Goal: Check status: Check status

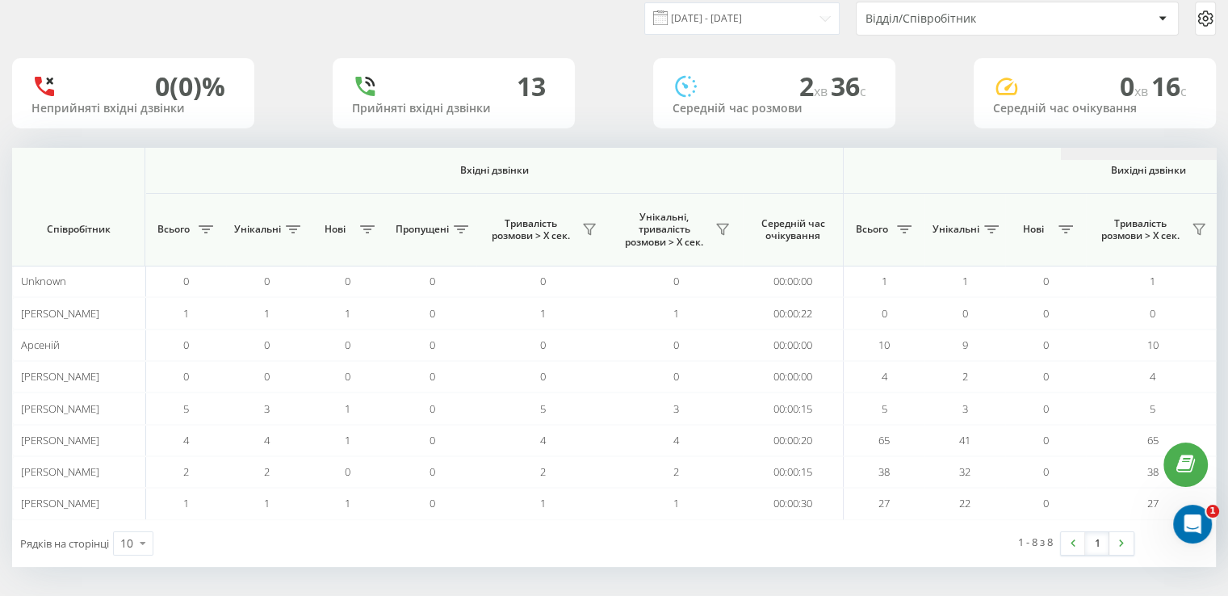
scroll to position [0, 1049]
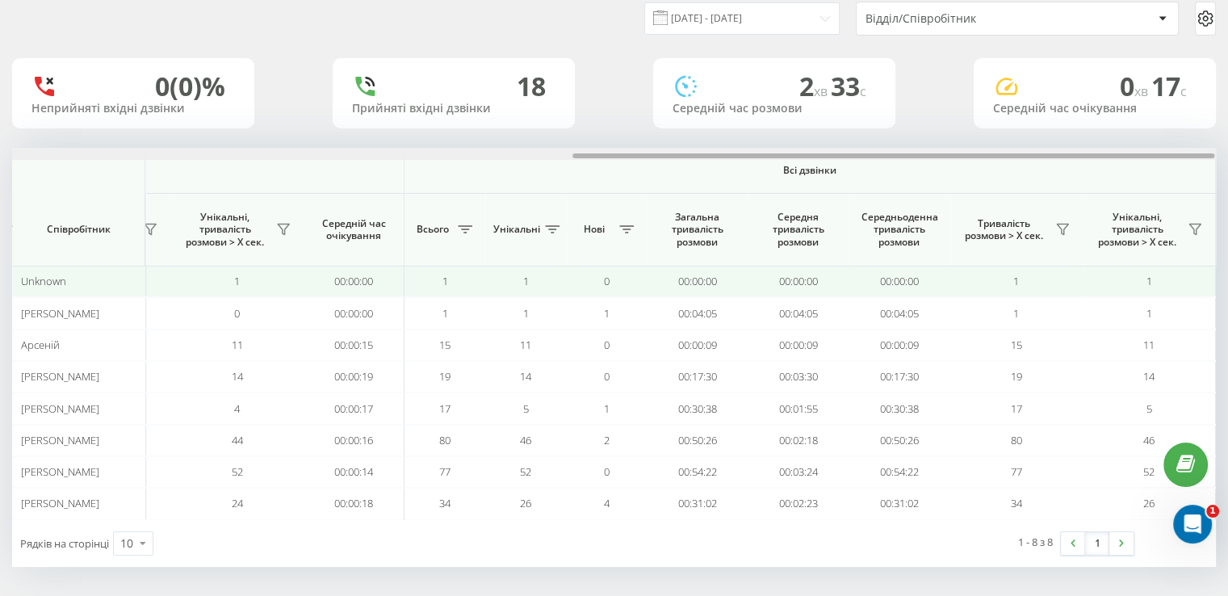
drag, startPoint x: 448, startPoint y: 157, endPoint x: 1189, endPoint y: 276, distance: 750.4
click at [1189, 276] on div "Вхідні дзвінки Вихідні дзвінки Всі дзвінки Співробітник Всього Унікальні Нові П…" at bounding box center [614, 333] width 1204 height 371
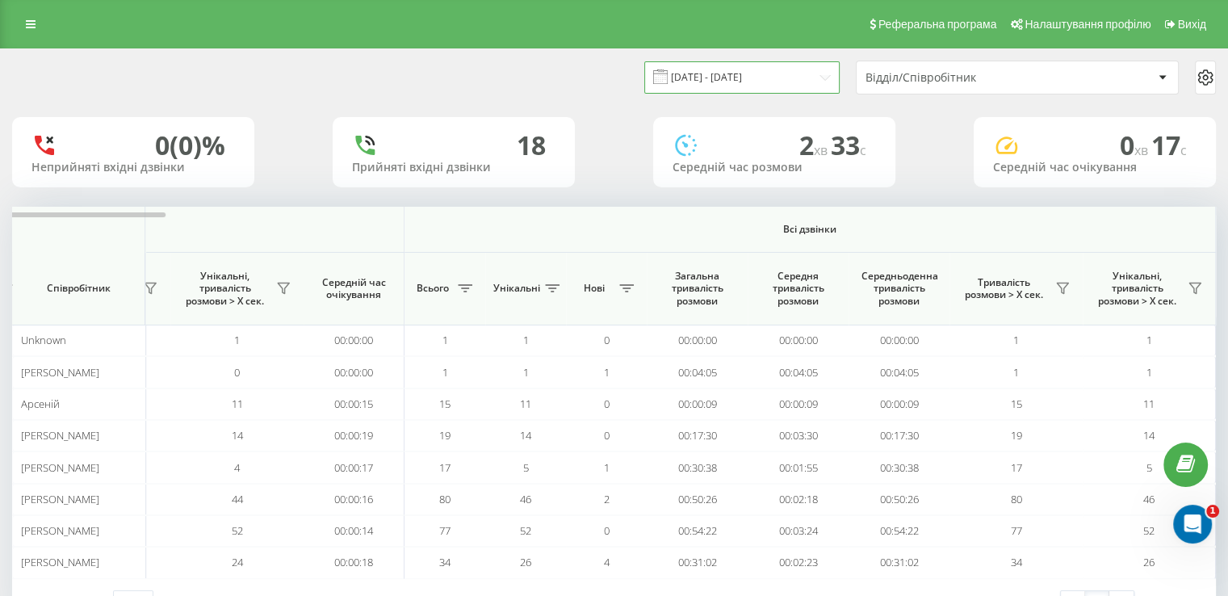
click at [704, 69] on input "[DATE] - [DATE]" at bounding box center [741, 76] width 195 height 31
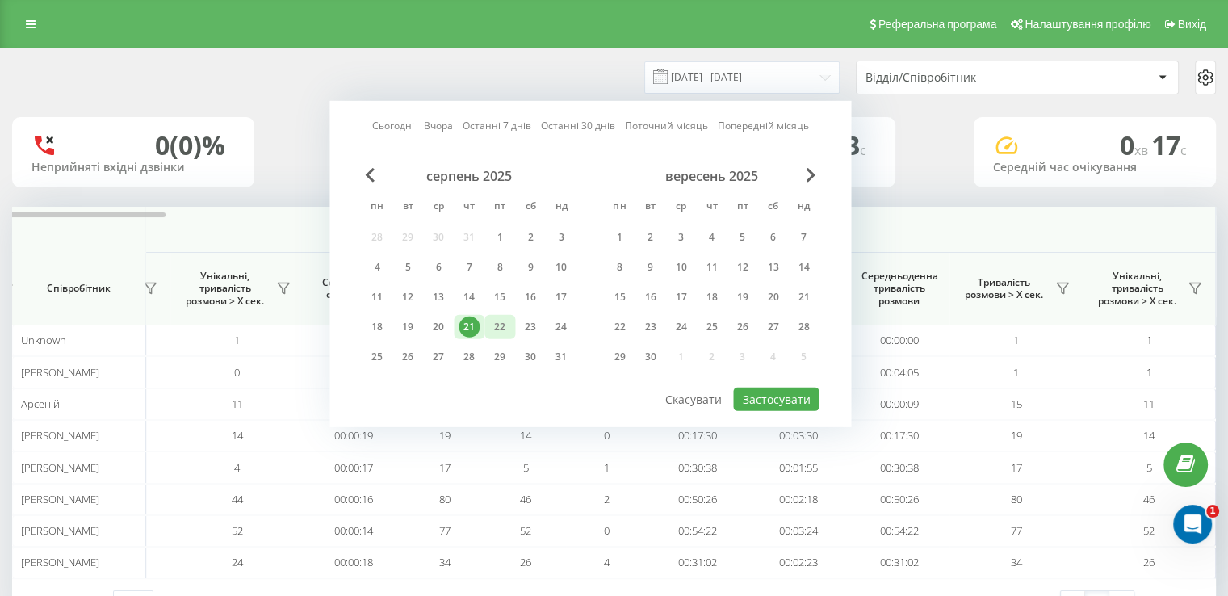
click at [499, 322] on div "22" at bounding box center [499, 326] width 21 height 21
click at [761, 395] on button "Застосувати" at bounding box center [776, 398] width 86 height 23
type input "22.08.2025 - 22.08.2025"
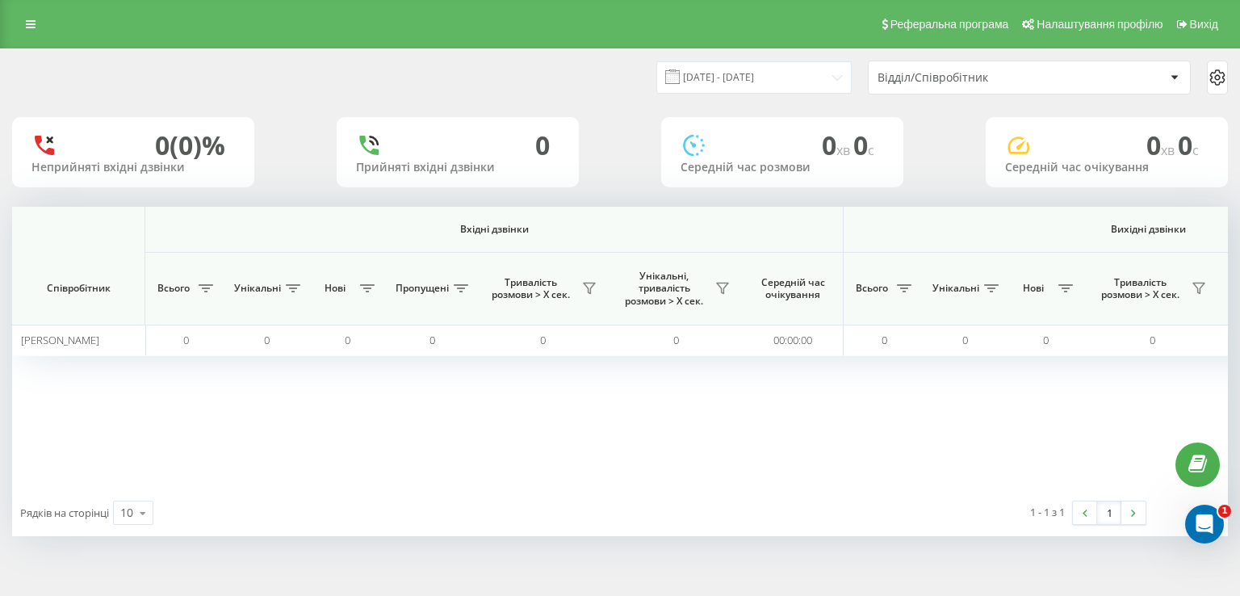
scroll to position [0, 1036]
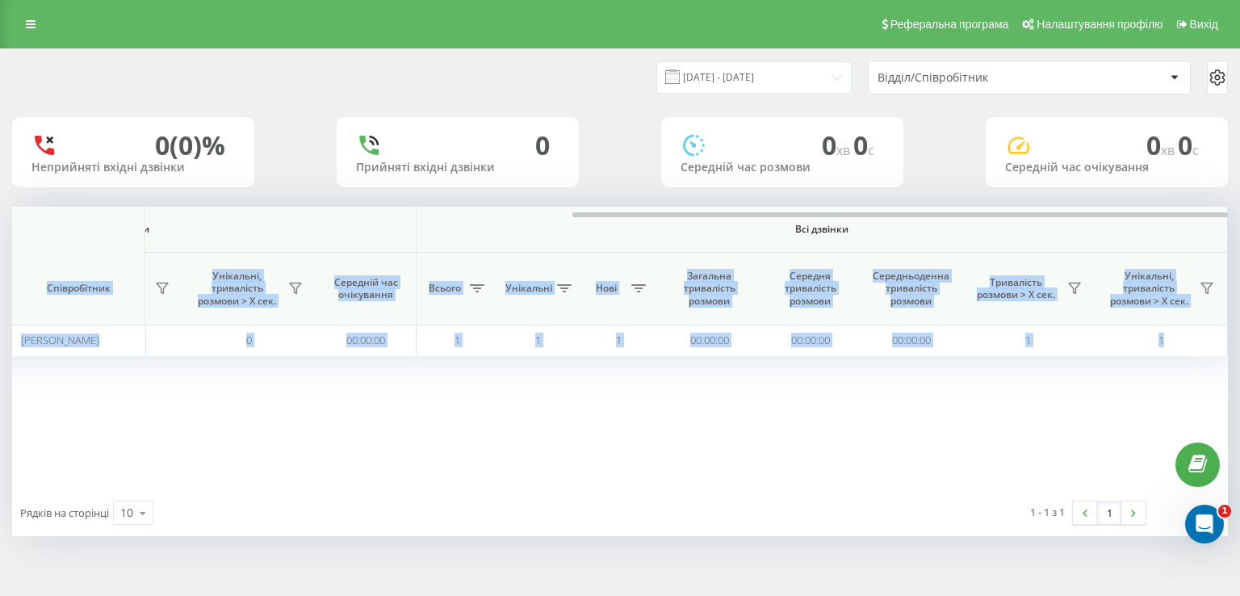
drag, startPoint x: 576, startPoint y: 210, endPoint x: 907, endPoint y: 227, distance: 332.2
click at [907, 227] on div "Вхідні дзвінки Вихідні дзвінки Всі дзвінки Співробітник Всього Унікальні Нові П…" at bounding box center [620, 348] width 1216 height 283
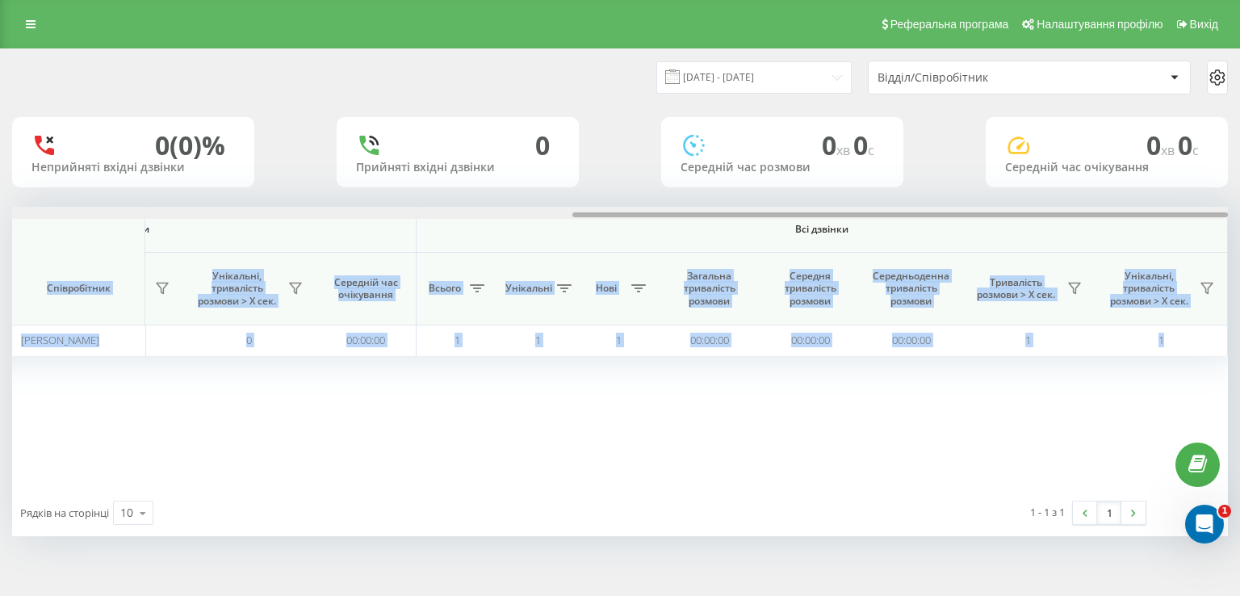
click at [902, 217] on div at bounding box center [620, 213] width 1216 height 12
